Goal: Entertainment & Leisure: Consume media (video, audio)

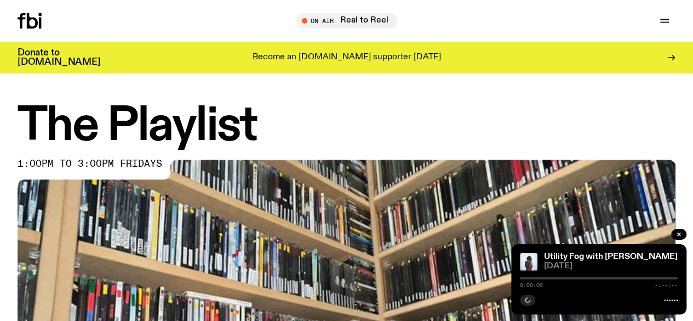
click at [0, 0] on span "Tune in live" at bounding box center [0, 0] width 0 height 0
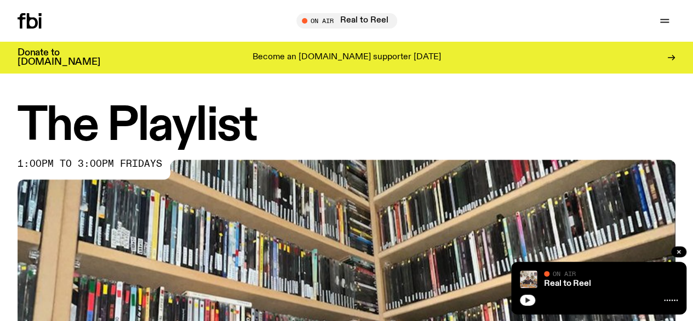
click at [530, 297] on icon "button" at bounding box center [528, 300] width 7 height 7
click at [531, 298] on button "button" at bounding box center [527, 299] width 15 height 11
